Goal: Information Seeking & Learning: Find specific page/section

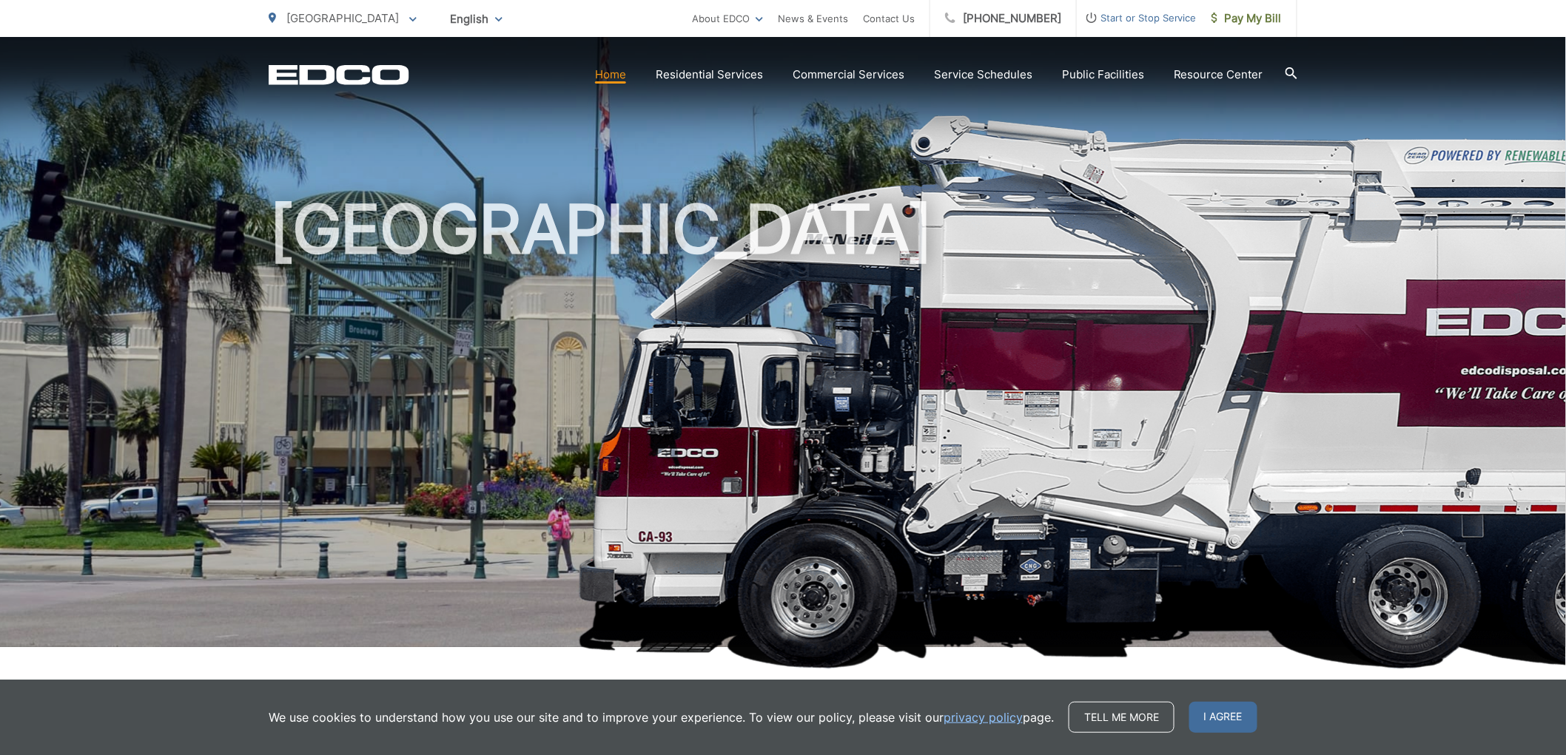
click at [758, 75] on link "Residential Services" at bounding box center [709, 75] width 107 height 18
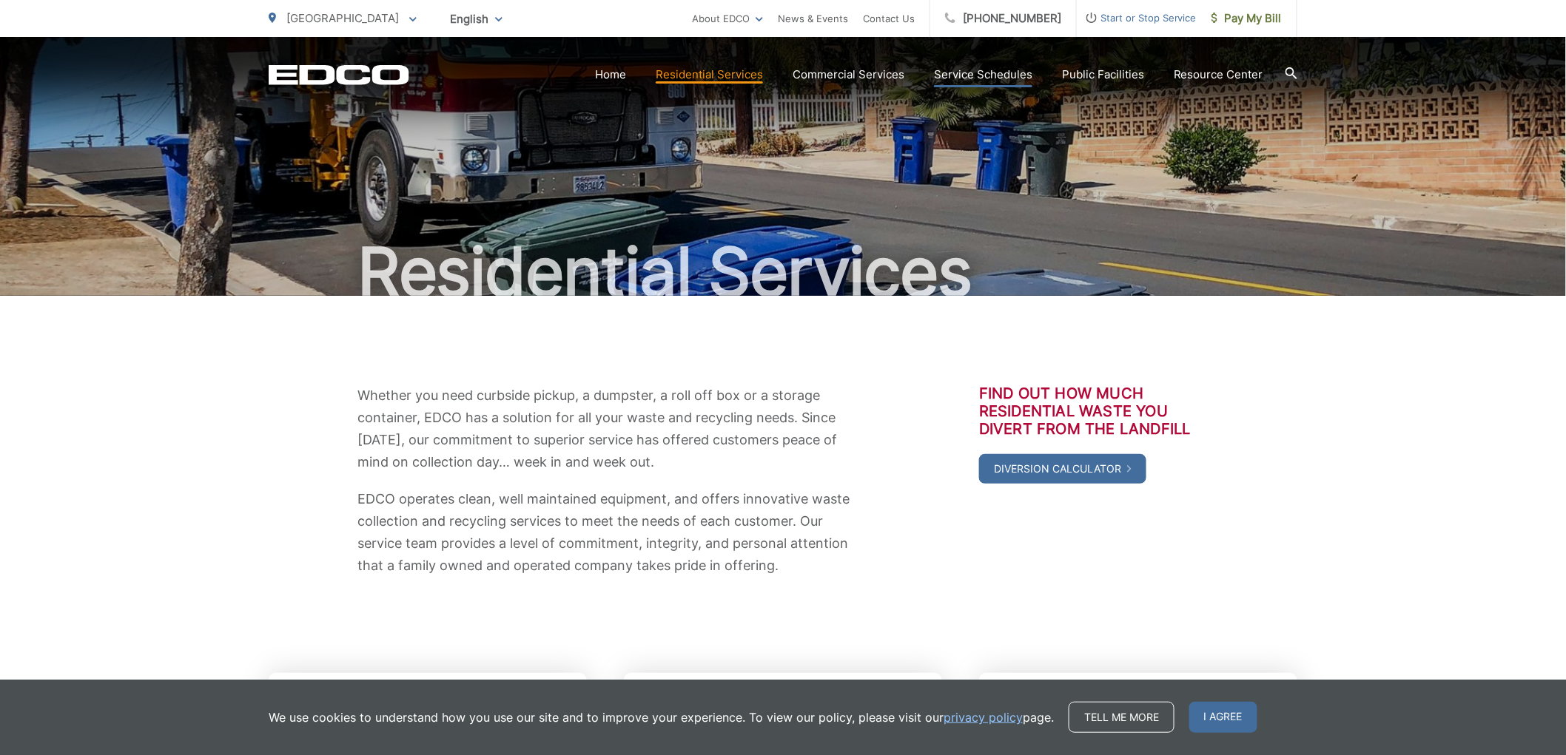
click at [1004, 77] on link "Service Schedules" at bounding box center [983, 75] width 98 height 18
